Goal: Task Accomplishment & Management: Complete application form

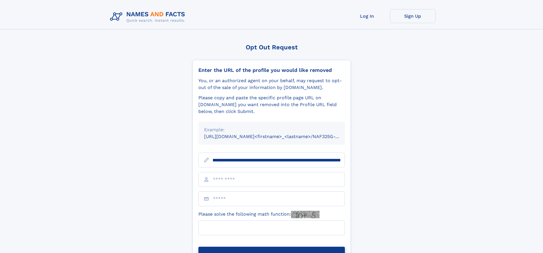
scroll to position [0, 61]
type input "**********"
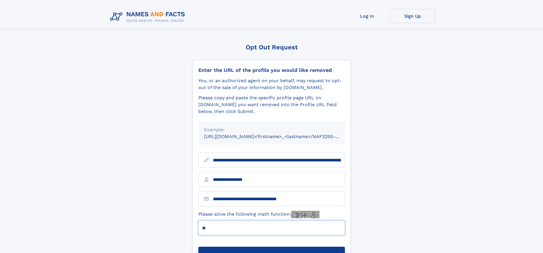
type input "**"
click at [271, 246] on button "Submit Opt Out Request" at bounding box center [271, 255] width 146 height 18
